Goal: Task Accomplishment & Management: Complete application form

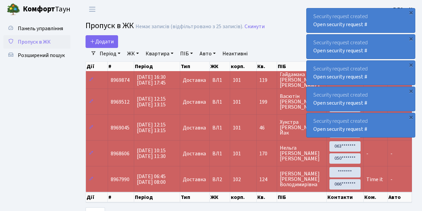
select select "25"
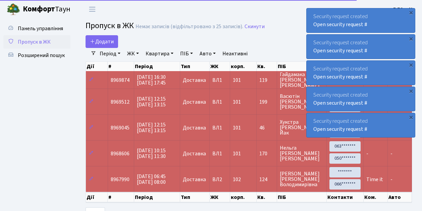
click at [42, 44] on span "Пропуск в ЖК" at bounding box center [34, 41] width 33 height 7
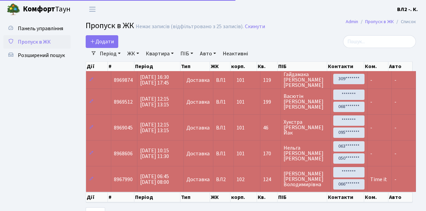
select select "25"
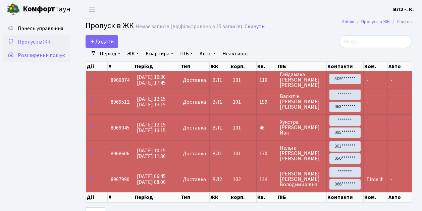
click at [48, 55] on span "Розширений пошук" at bounding box center [41, 55] width 47 height 7
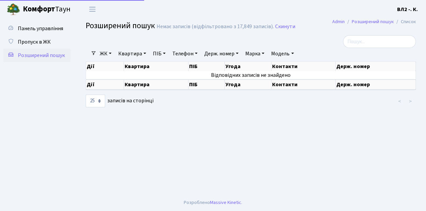
select select "25"
click at [130, 55] on link "Квартира" at bounding box center [132, 53] width 33 height 11
click at [43, 43] on span "Пропуск в ЖК" at bounding box center [34, 41] width 33 height 7
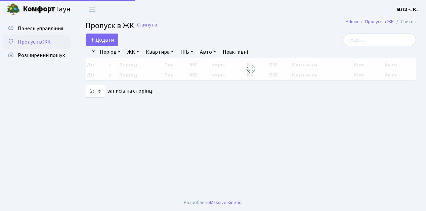
select select "25"
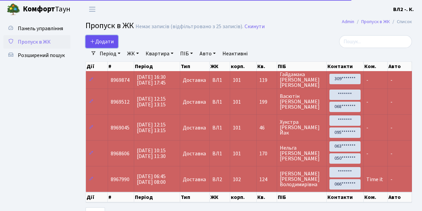
click at [102, 41] on span "Додати" at bounding box center [102, 41] width 24 height 7
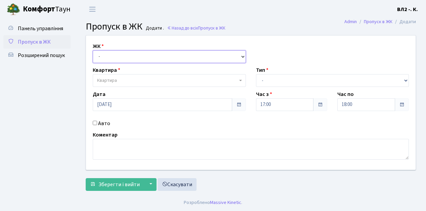
click at [107, 51] on select "- ВЛ1, Ужгородський пров., 4/1 ВЛ2, Голосіївський просп., 76 ВЛ3, пр.Голосіївсь…" at bounding box center [169, 56] width 153 height 13
select select "317"
click at [93, 50] on select "- ВЛ1, Ужгородський пров., 4/1 ВЛ2, Голосіївський просп., 76 ВЛ3, пр.Голосіївсь…" at bounding box center [169, 56] width 153 height 13
select select
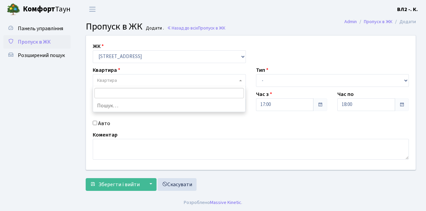
click at [140, 80] on span "Квартира" at bounding box center [167, 80] width 140 height 7
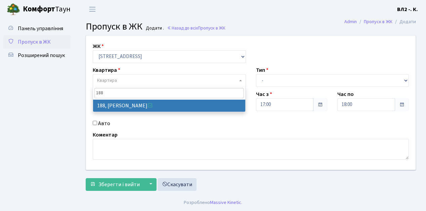
type input "188"
select select "40000"
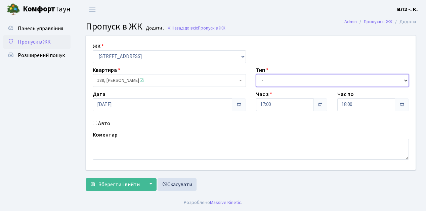
click at [286, 79] on select "- Доставка Таксі Гості Сервіс" at bounding box center [332, 80] width 153 height 13
select select "1"
click at [256, 74] on select "- Доставка Таксі Гості Сервіс" at bounding box center [332, 80] width 153 height 13
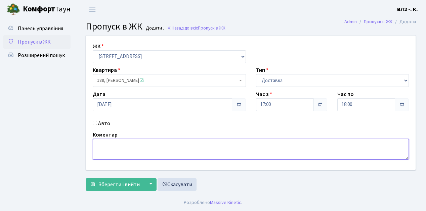
click at [109, 152] on textarea at bounding box center [251, 149] width 316 height 21
type textarea "П"
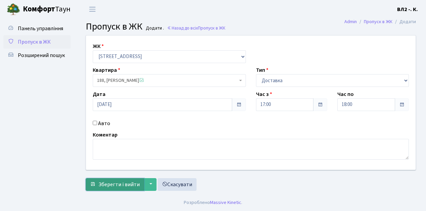
click at [116, 186] on span "Зберегти і вийти" at bounding box center [118, 184] width 41 height 7
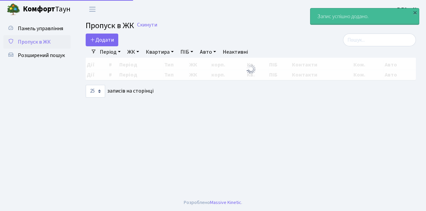
select select "25"
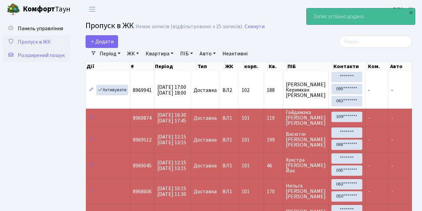
click at [53, 54] on span "Розширений пошук" at bounding box center [41, 55] width 47 height 7
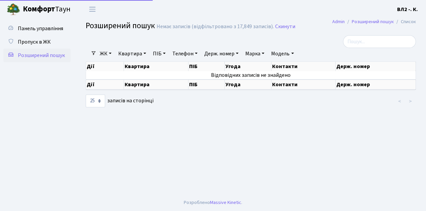
select select "25"
click at [131, 53] on link "Квартира" at bounding box center [132, 53] width 33 height 11
